Goal: Task Accomplishment & Management: Use online tool/utility

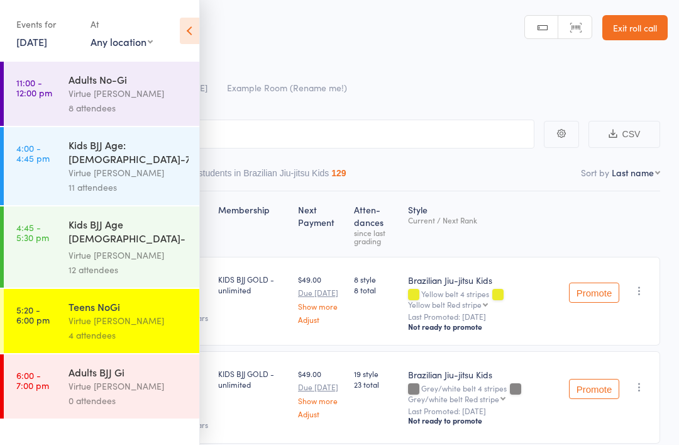
click at [72, 379] on div "Virtue [PERSON_NAME]" at bounding box center [129, 386] width 120 height 14
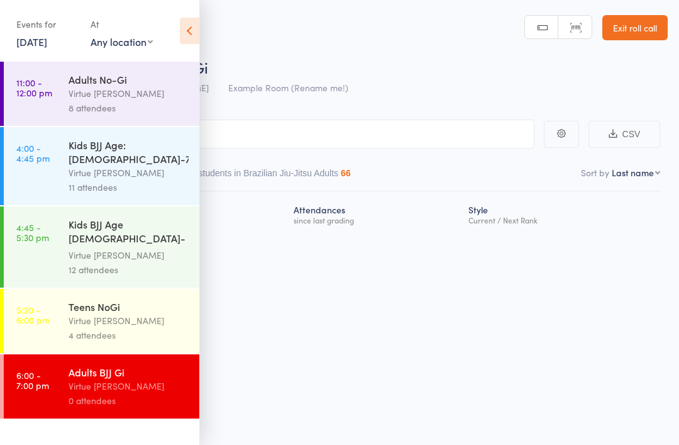
click at [179, 15] on div "Events for [DATE] [DATE] [DATE] Sun Mon Tue Wed Thu Fri Sat 40 28 29 30 01 02 0…" at bounding box center [99, 32] width 199 height 64
click at [192, 36] on icon at bounding box center [189, 31] width 19 height 26
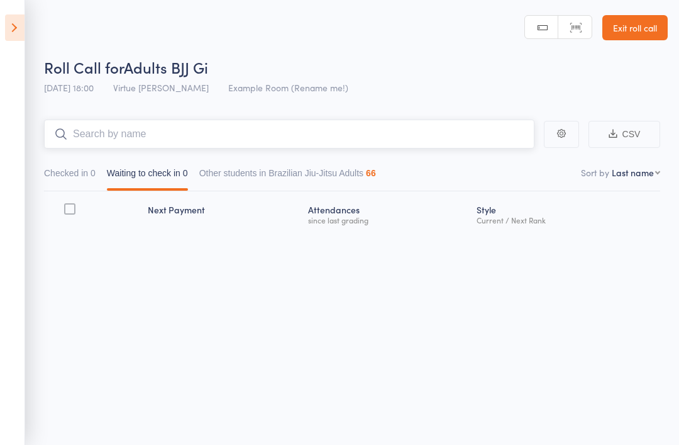
click at [468, 143] on input "search" at bounding box center [289, 133] width 491 height 29
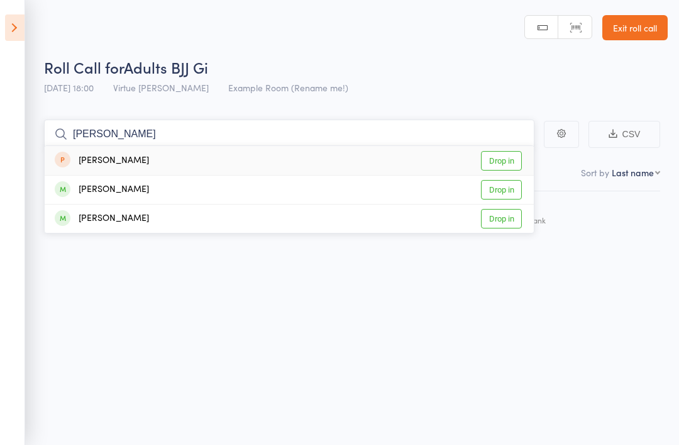
type input "[PERSON_NAME]"
click at [515, 188] on link "Drop in" at bounding box center [501, 189] width 41 height 19
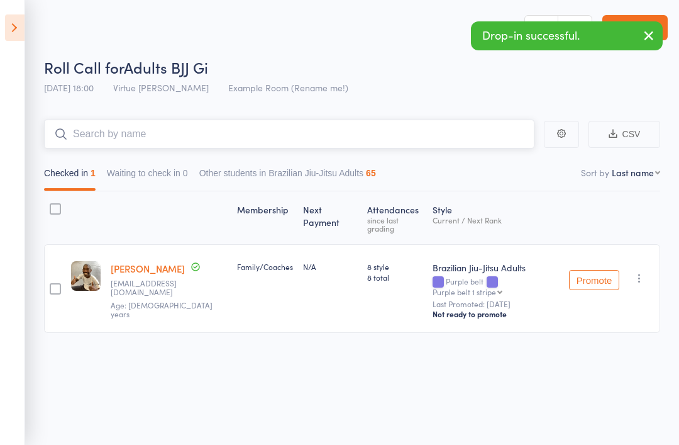
click at [114, 128] on input "search" at bounding box center [289, 133] width 491 height 29
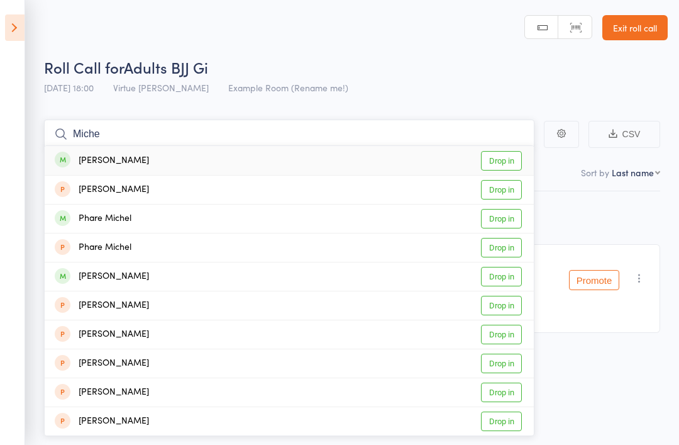
type input "Miche"
click at [500, 162] on link "Drop in" at bounding box center [501, 160] width 41 height 19
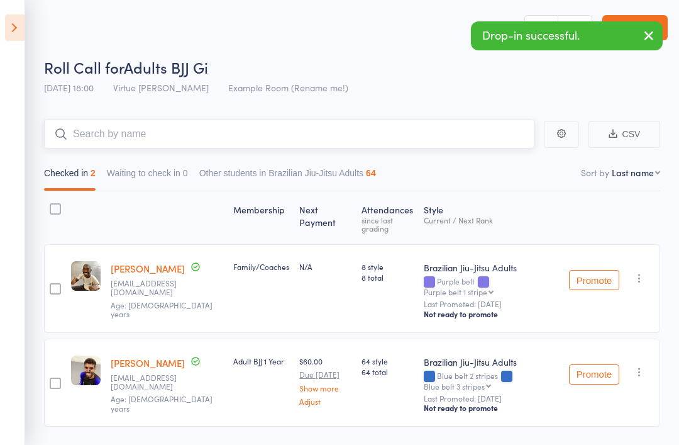
click at [479, 135] on input "search" at bounding box center [289, 133] width 491 height 29
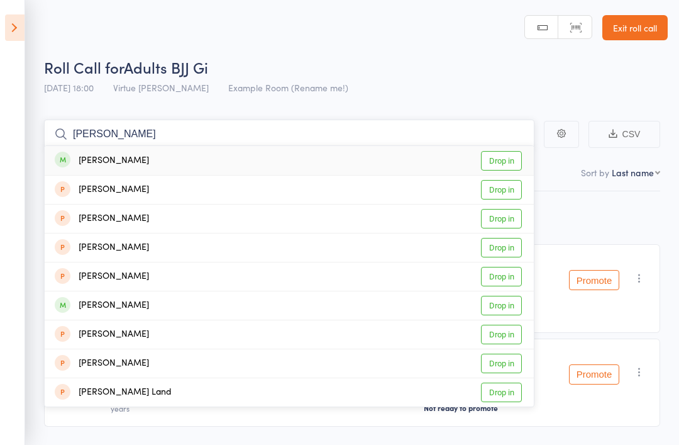
type input "[PERSON_NAME]"
click at [506, 160] on link "Drop in" at bounding box center [501, 160] width 41 height 19
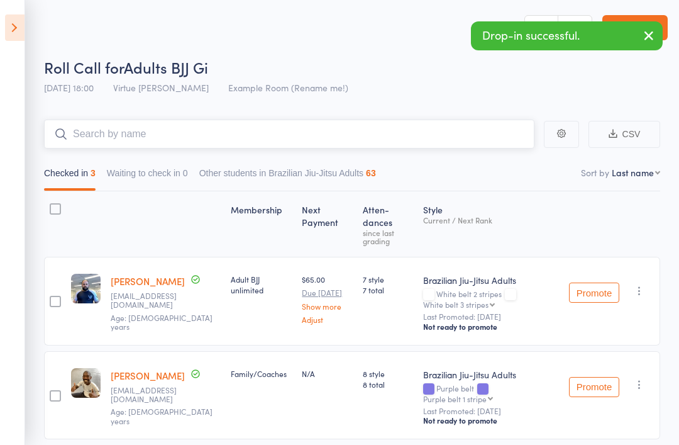
click at [97, 126] on input "search" at bounding box center [289, 133] width 491 height 29
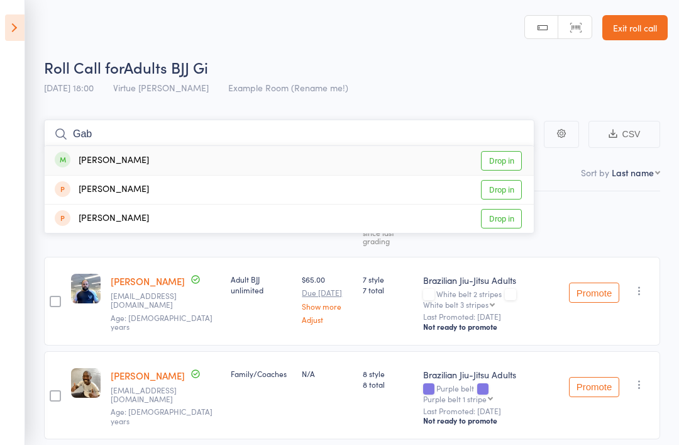
type input "Gab"
click at [516, 163] on link "Drop in" at bounding box center [501, 160] width 41 height 19
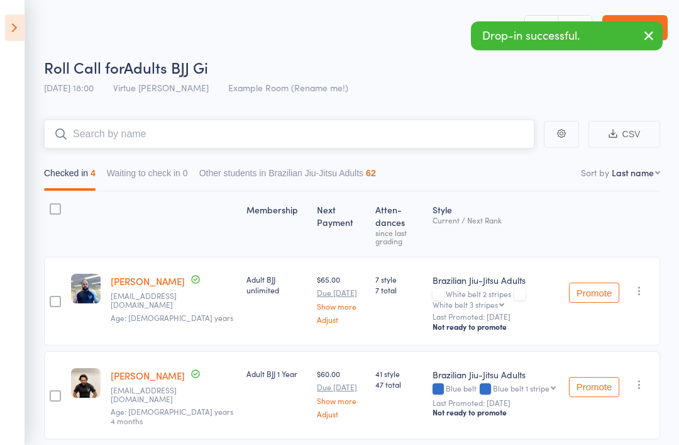
click at [479, 135] on input "search" at bounding box center [289, 133] width 491 height 29
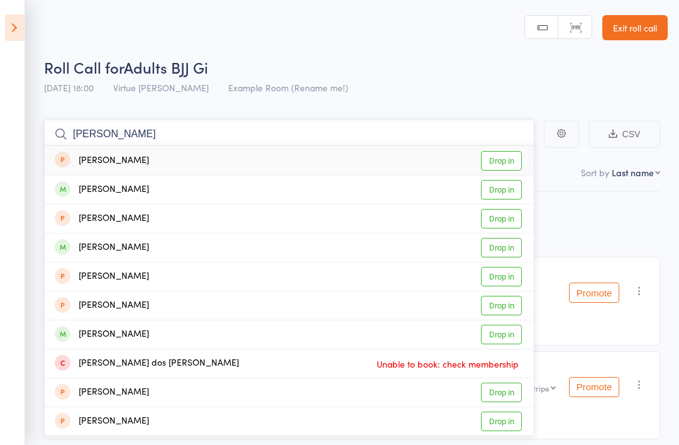
type input "[PERSON_NAME]"
click at [506, 335] on link "Drop in" at bounding box center [501, 334] width 41 height 19
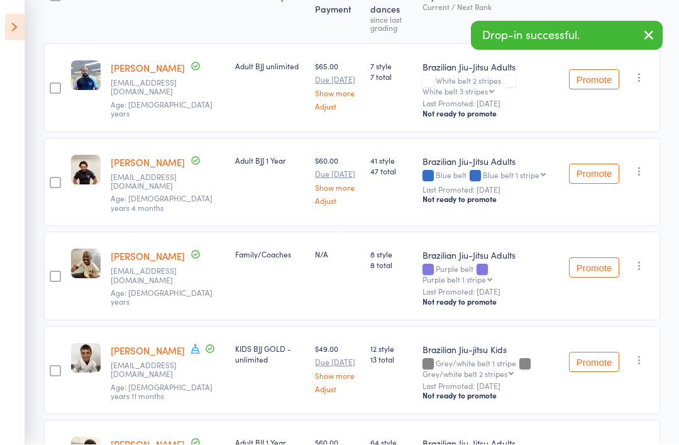
scroll to position [213, 0]
click at [646, 353] on icon "button" at bounding box center [639, 359] width 13 height 13
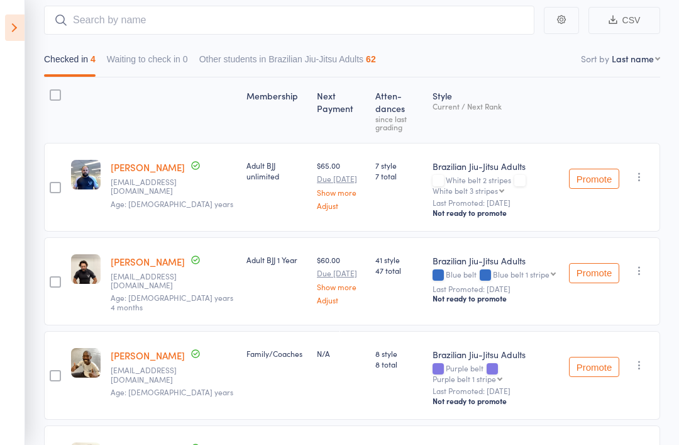
scroll to position [114, 0]
click at [70, 9] on input "search" at bounding box center [289, 19] width 491 height 29
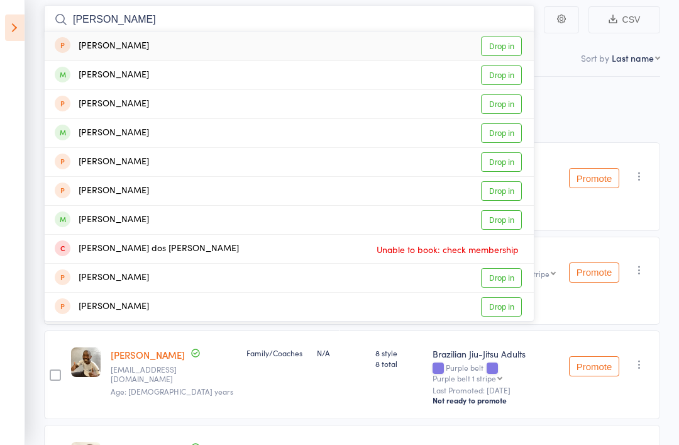
type input "[PERSON_NAME]"
click at [513, 134] on link "Drop in" at bounding box center [501, 132] width 41 height 19
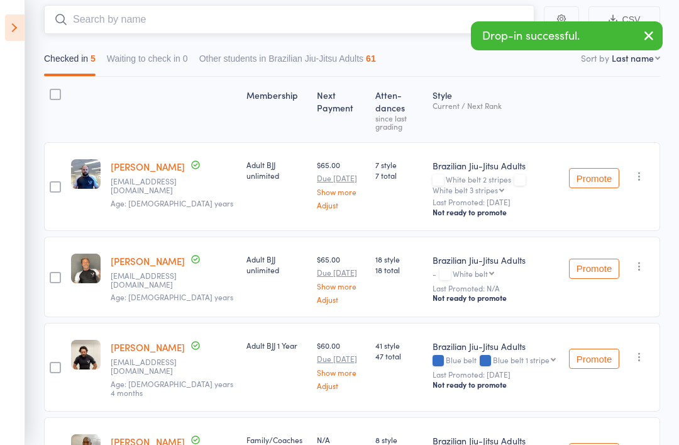
click at [82, 14] on input "search" at bounding box center [289, 19] width 491 height 29
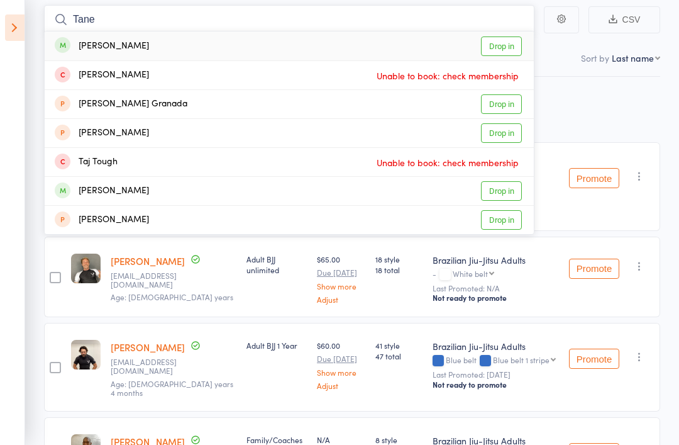
type input "Tane"
click at [500, 46] on link "Drop in" at bounding box center [501, 45] width 41 height 19
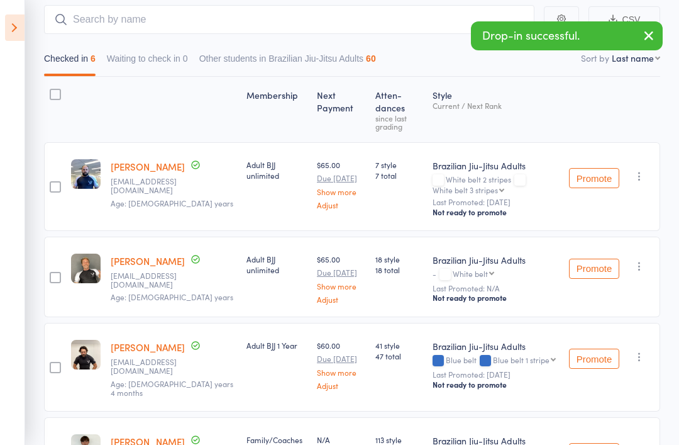
click at [629, 85] on div "Membership Next Payment Atten­dances since last grading Style Current / Next Ra…" at bounding box center [352, 388] width 616 height 622
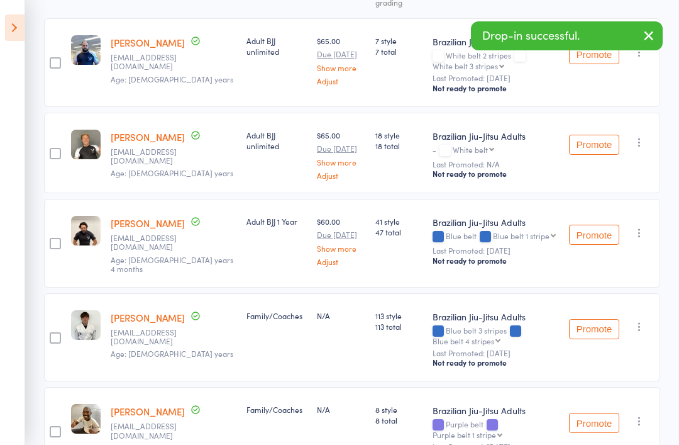
scroll to position [0, 0]
